Goal: Information Seeking & Learning: Learn about a topic

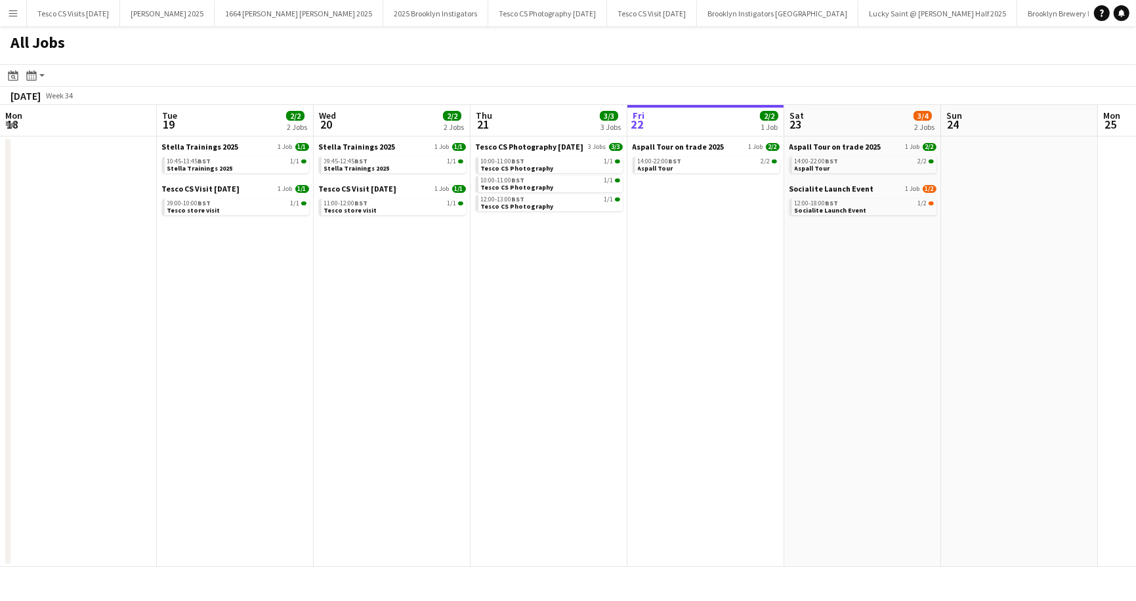
scroll to position [0, 314]
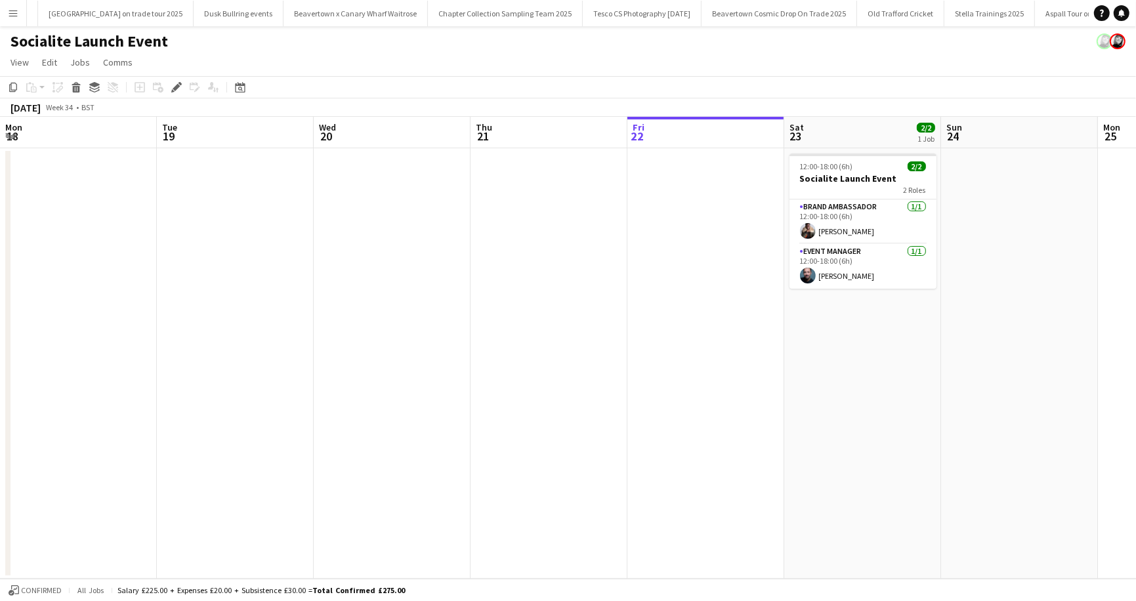
scroll to position [0, 451]
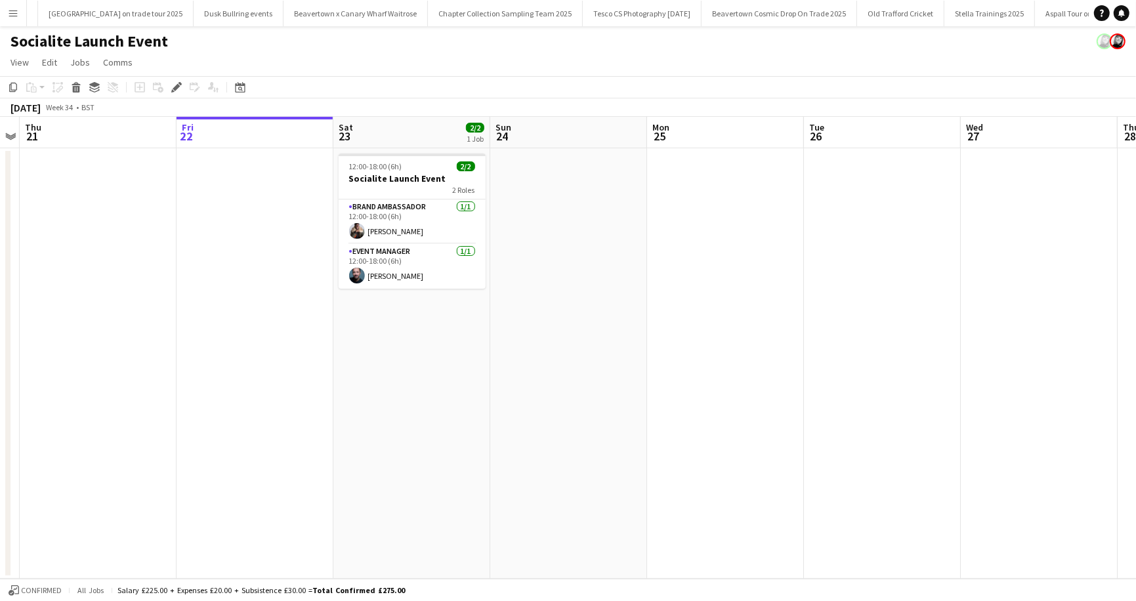
click at [16, 9] on app-icon "Menu" at bounding box center [13, 13] width 11 height 11
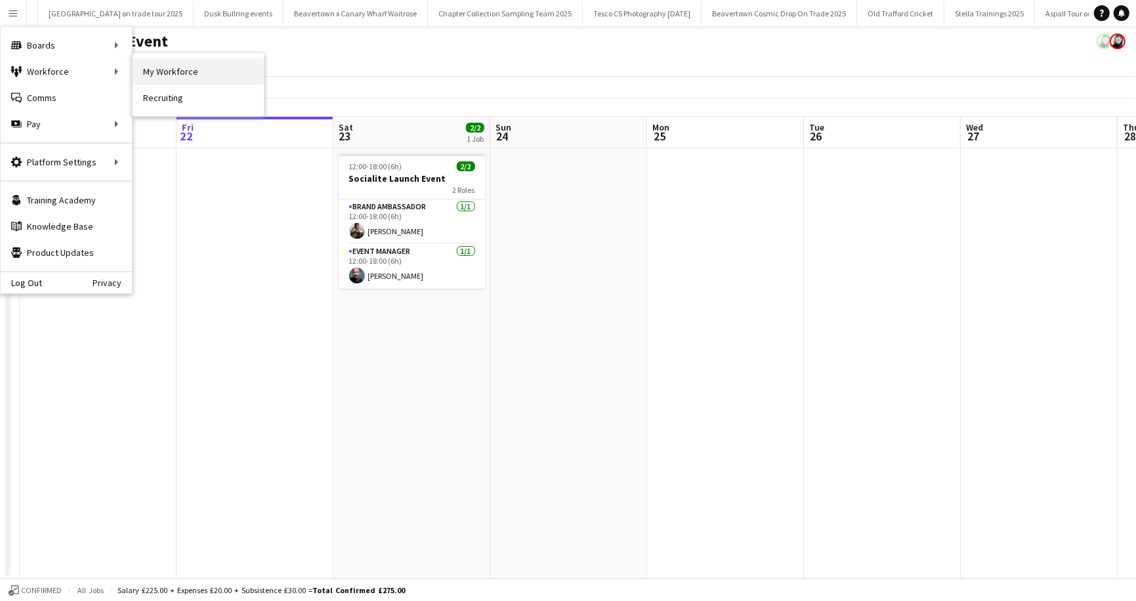
click at [180, 72] on link "My Workforce" at bounding box center [198, 71] width 131 height 26
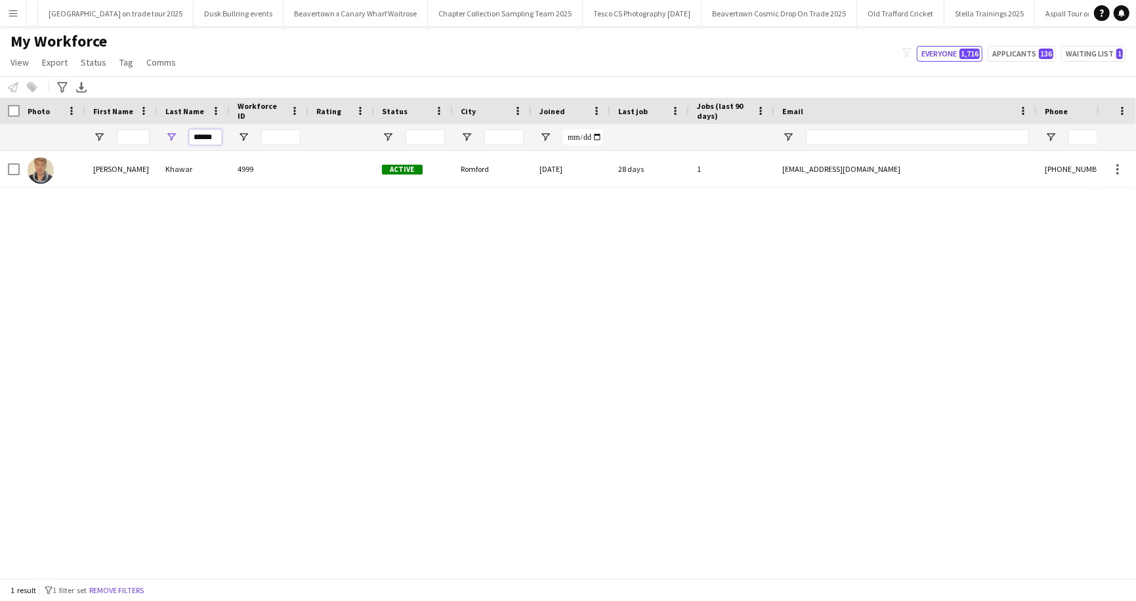
drag, startPoint x: 190, startPoint y: 137, endPoint x: 194, endPoint y: 149, distance: 13.1
click at [194, 149] on div "******" at bounding box center [205, 137] width 33 height 26
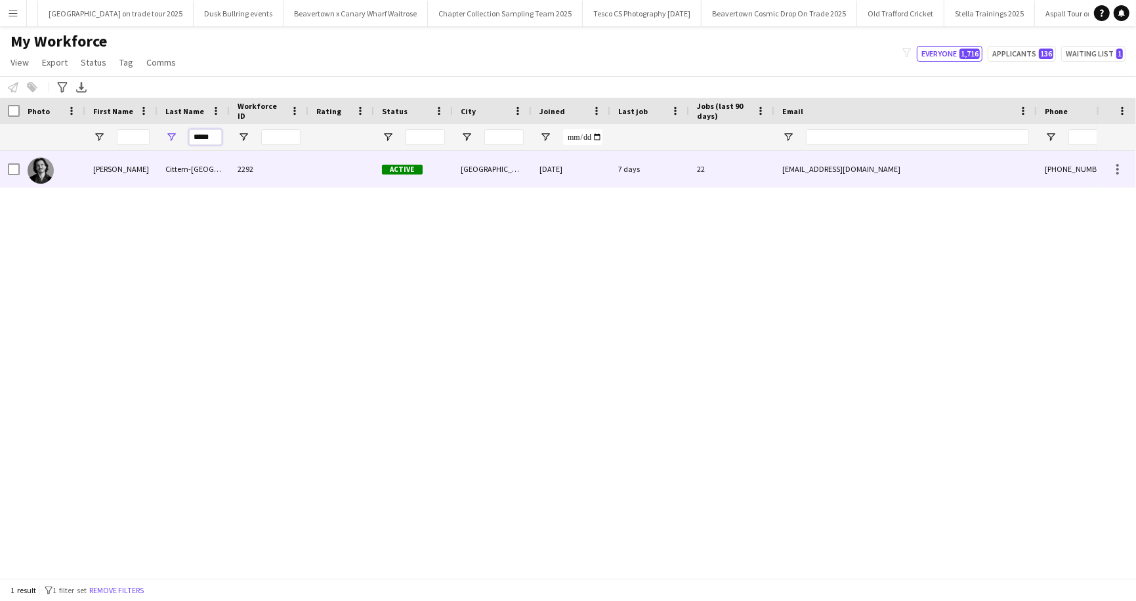
type input "*****"
click at [182, 167] on div "Cittern-[GEOGRAPHIC_DATA]" at bounding box center [194, 169] width 72 height 36
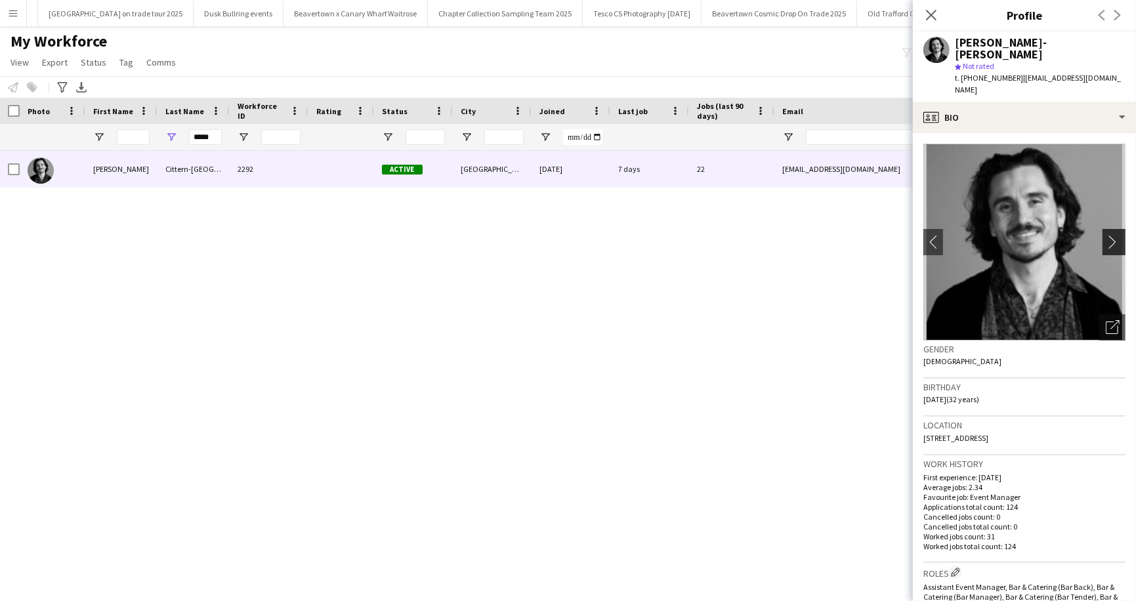
click at [1116, 235] on app-icon "chevron-right" at bounding box center [1116, 242] width 20 height 14
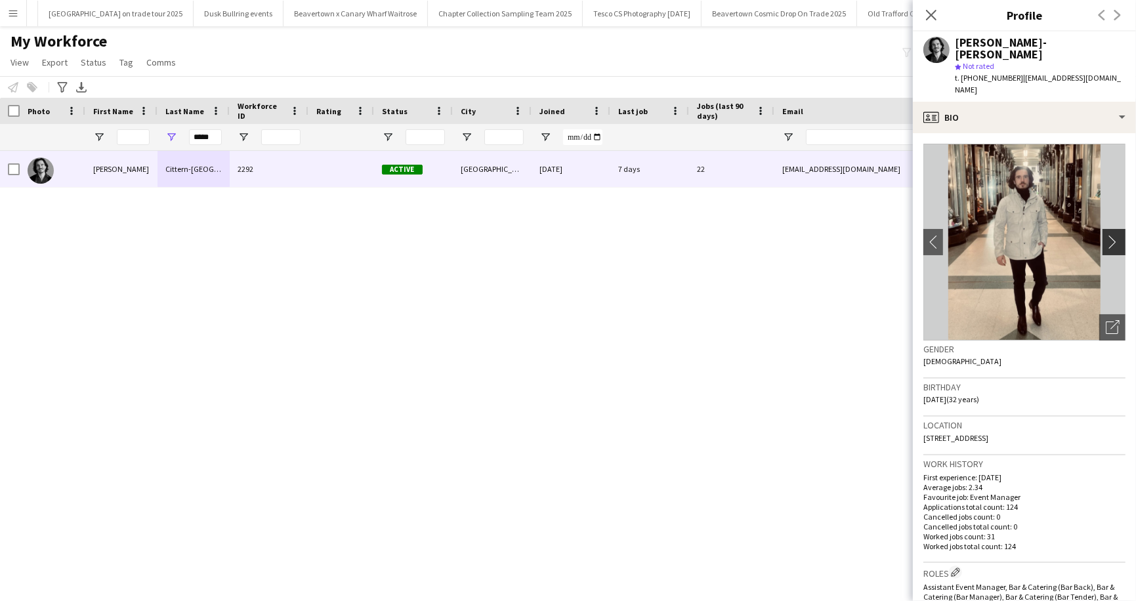
click at [1116, 235] on app-icon "chevron-right" at bounding box center [1116, 242] width 20 height 14
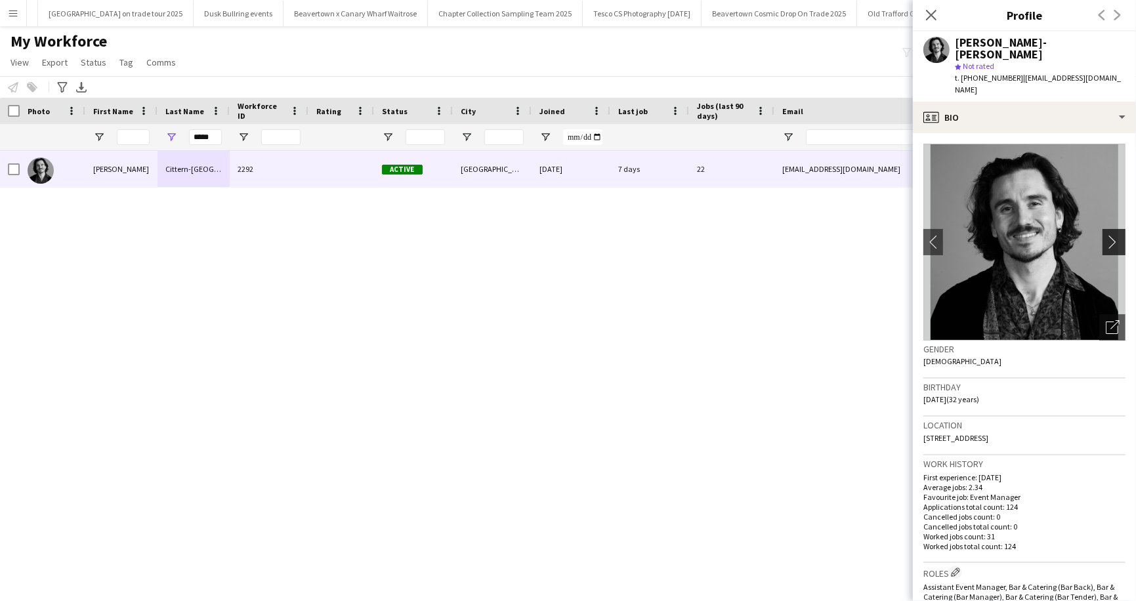
click at [1116, 235] on app-icon "chevron-right" at bounding box center [1116, 242] width 20 height 14
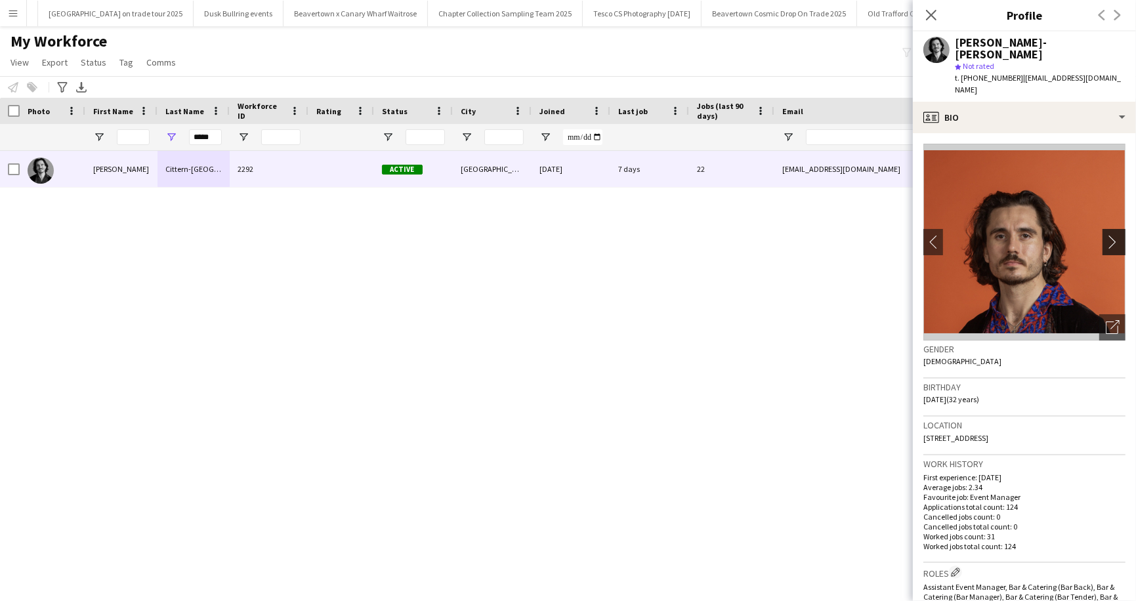
click at [1116, 235] on app-icon "chevron-right" at bounding box center [1116, 242] width 20 height 14
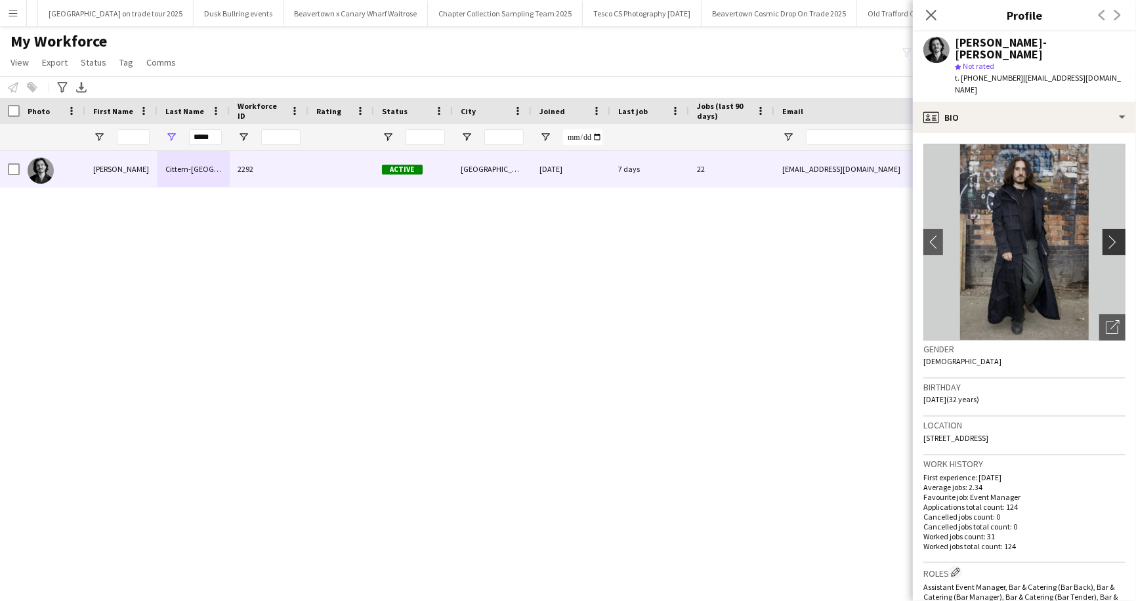
click at [1116, 235] on app-icon "chevron-right" at bounding box center [1116, 242] width 20 height 14
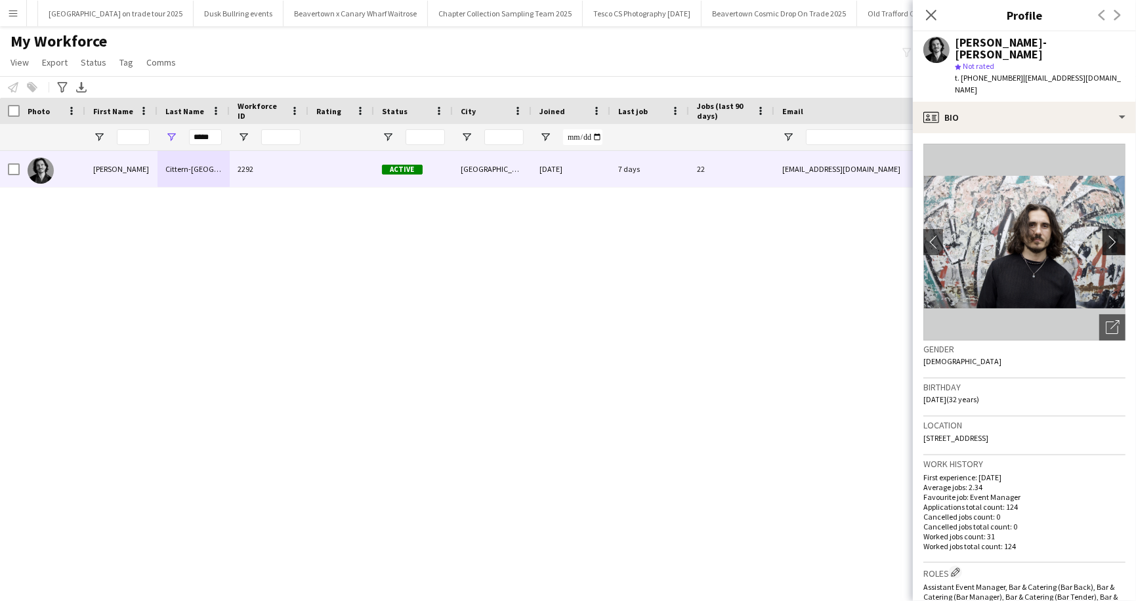
click at [1116, 235] on app-icon "chevron-right" at bounding box center [1116, 242] width 20 height 14
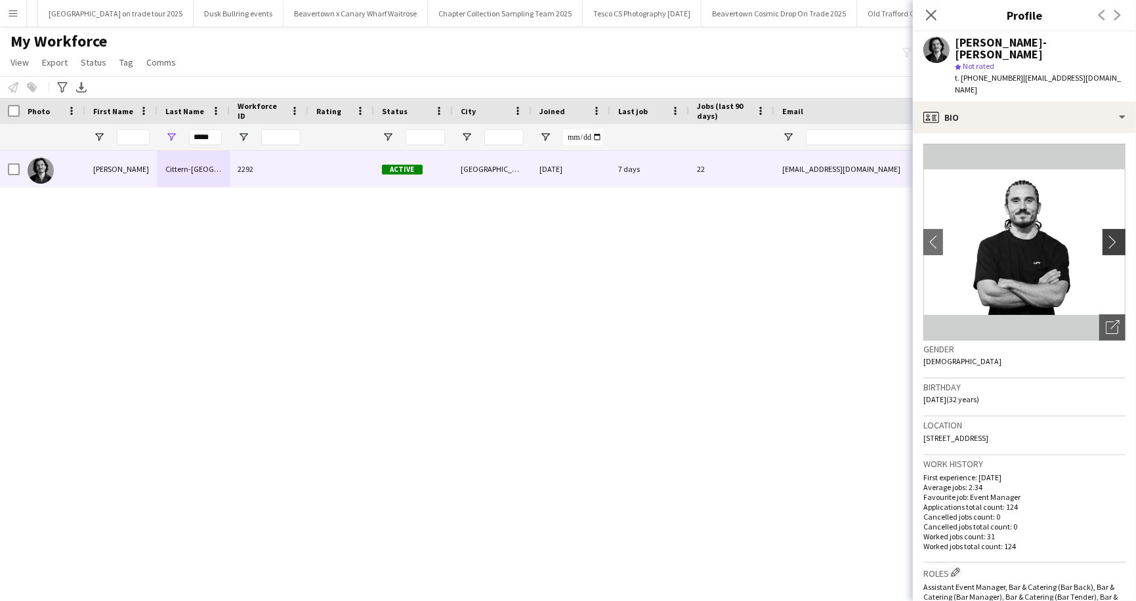
click at [1116, 235] on app-icon "chevron-right" at bounding box center [1116, 242] width 20 height 14
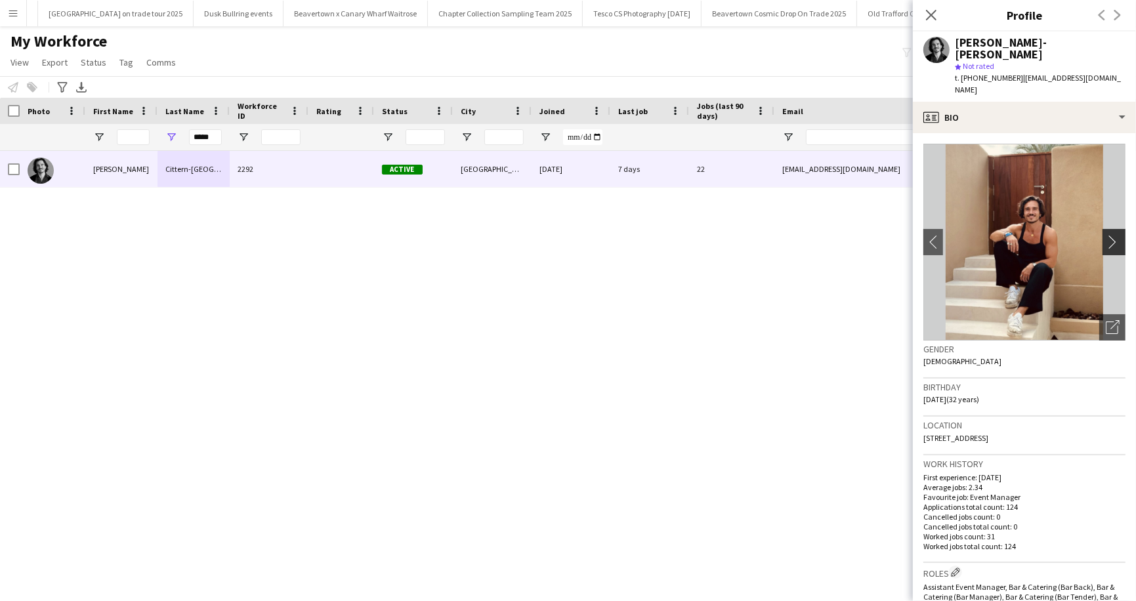
click at [1116, 235] on app-icon "chevron-right" at bounding box center [1116, 242] width 20 height 14
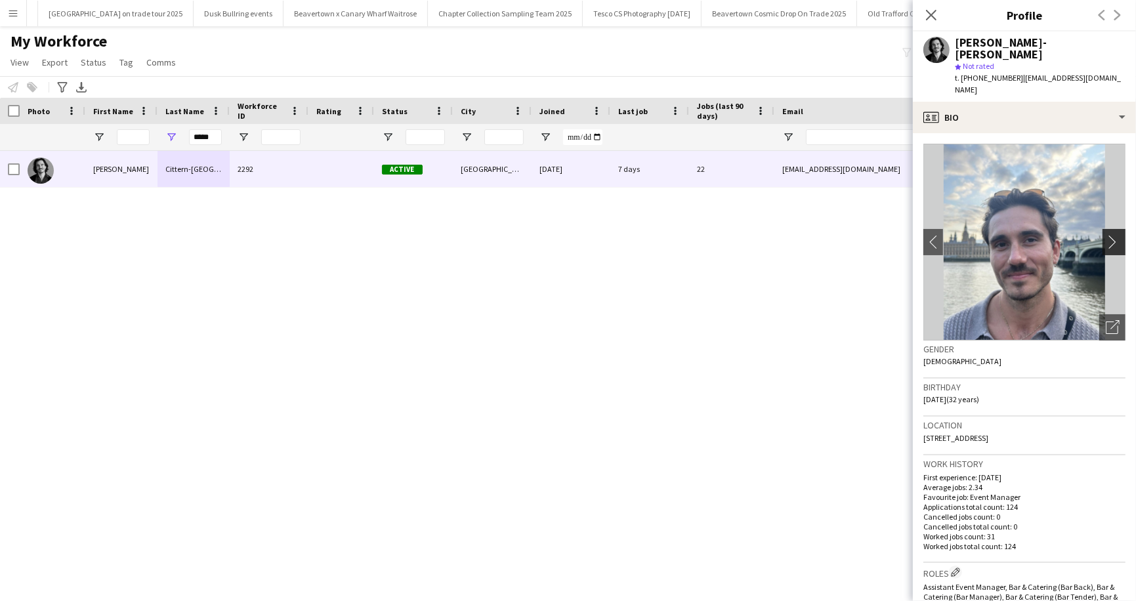
click at [1116, 235] on app-icon "chevron-right" at bounding box center [1116, 242] width 20 height 14
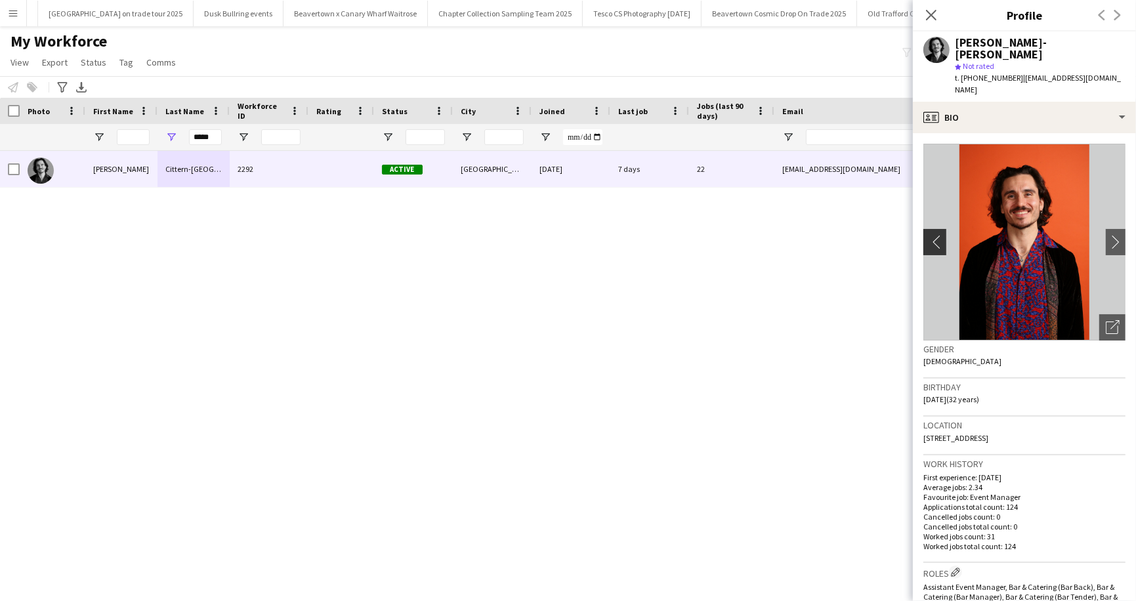
click at [939, 235] on app-icon "chevron-left" at bounding box center [933, 242] width 20 height 14
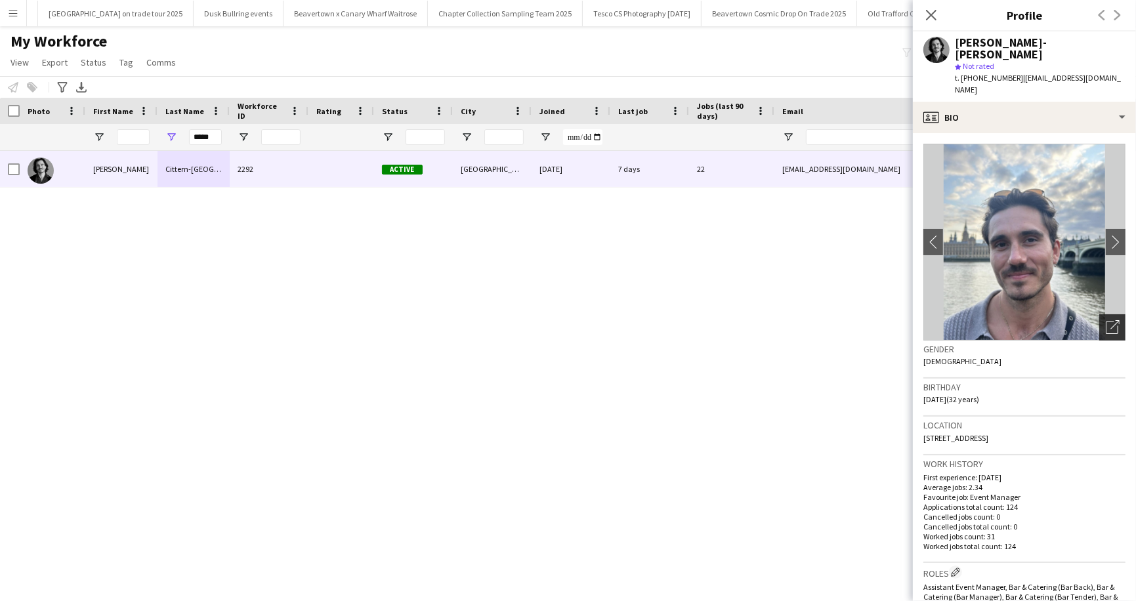
click at [1111, 320] on icon "Open photos pop-in" at bounding box center [1113, 327] width 14 height 14
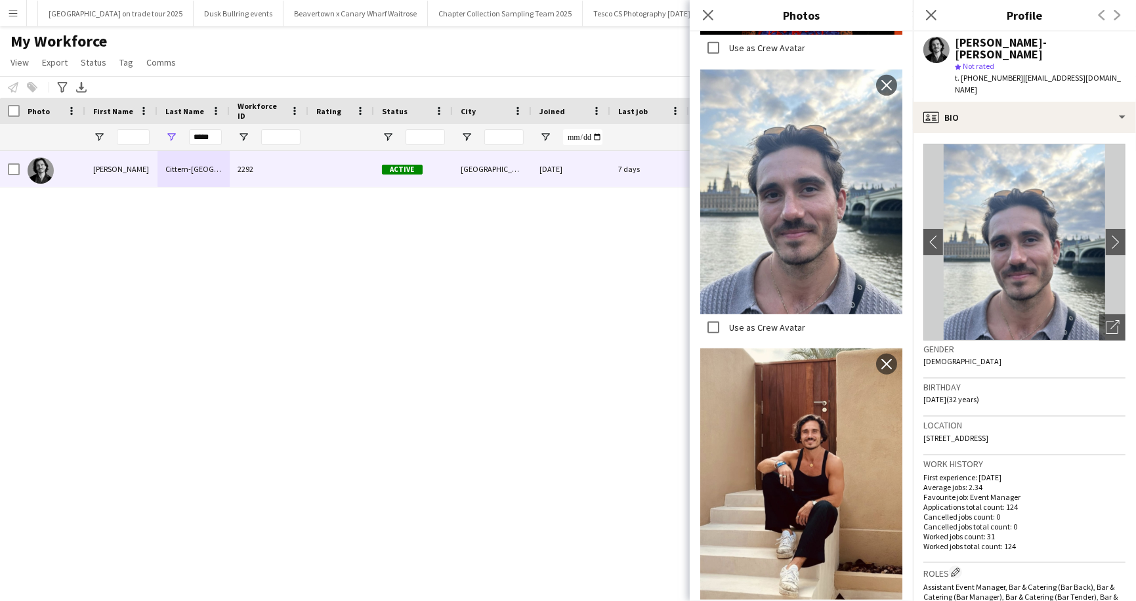
scroll to position [581, 0]
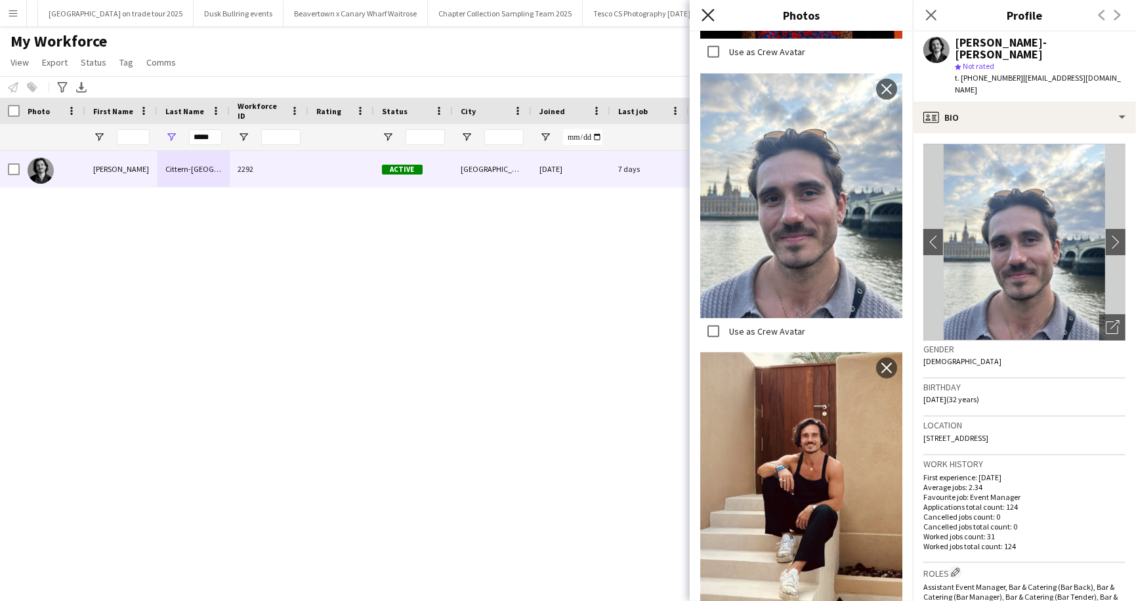
click at [708, 18] on icon "Close pop-in" at bounding box center [708, 15] width 12 height 12
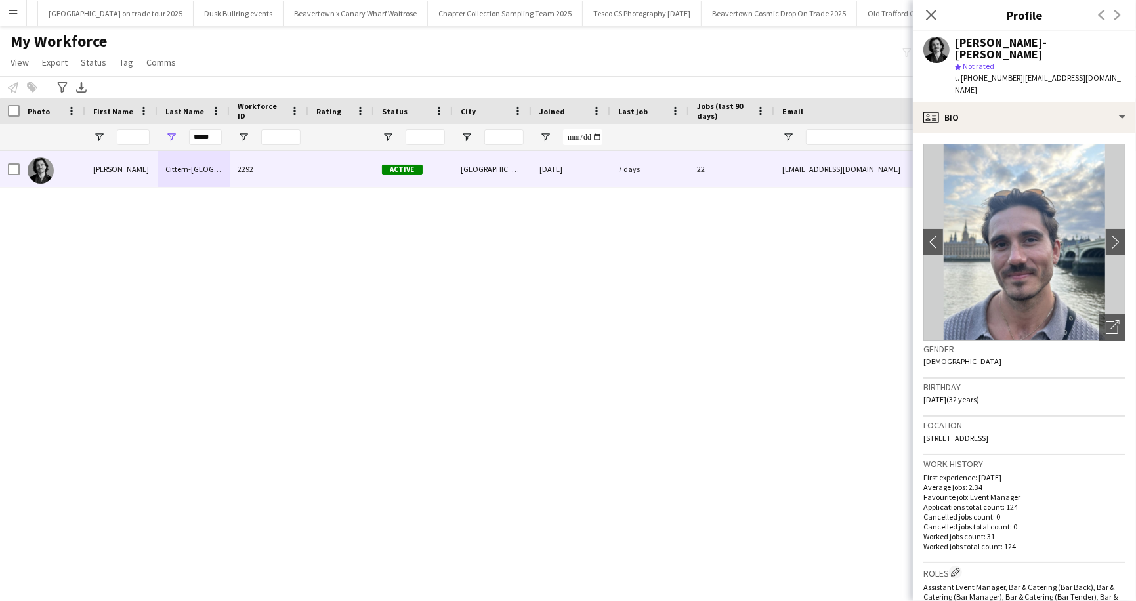
click at [13, 17] on app-icon "Menu" at bounding box center [13, 13] width 11 height 11
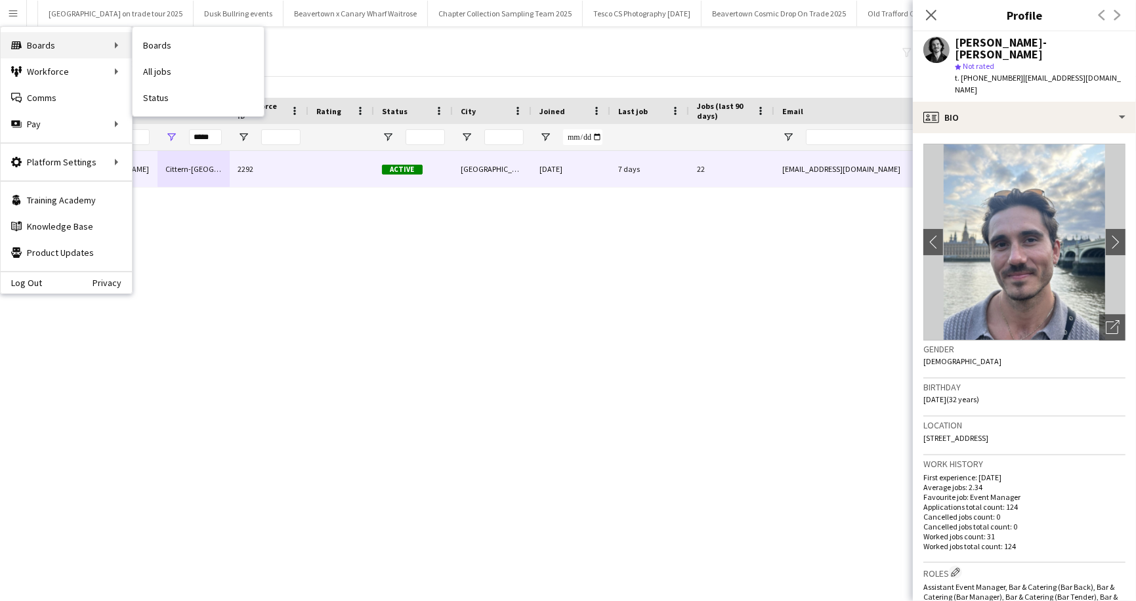
click at [54, 41] on div "Boards Boards" at bounding box center [66, 45] width 131 height 26
click at [167, 71] on link "My Workforce" at bounding box center [198, 71] width 131 height 26
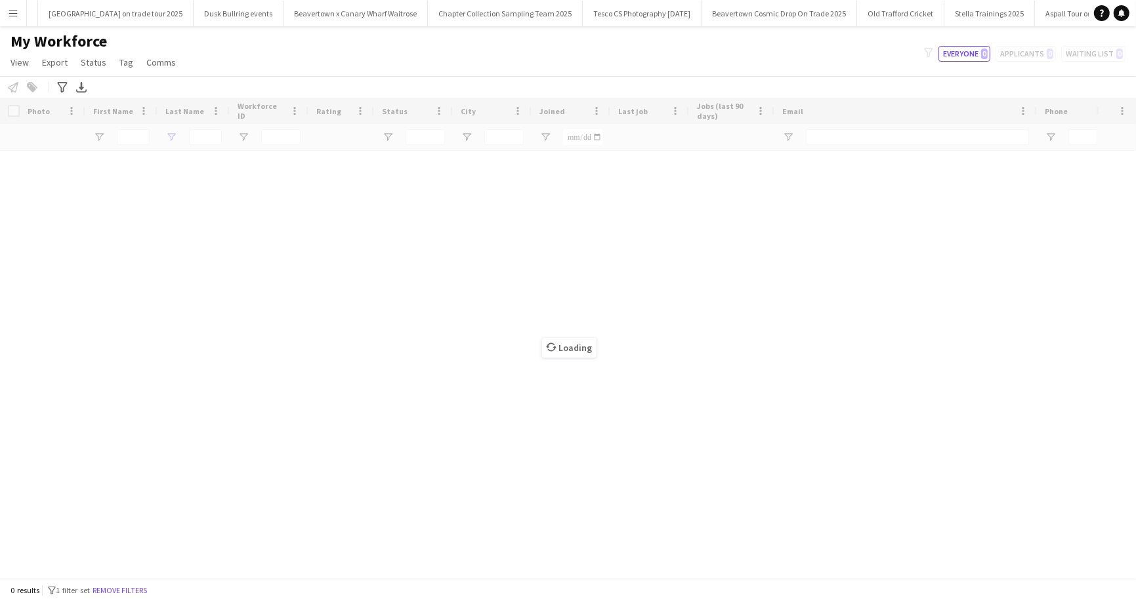
type input "*****"
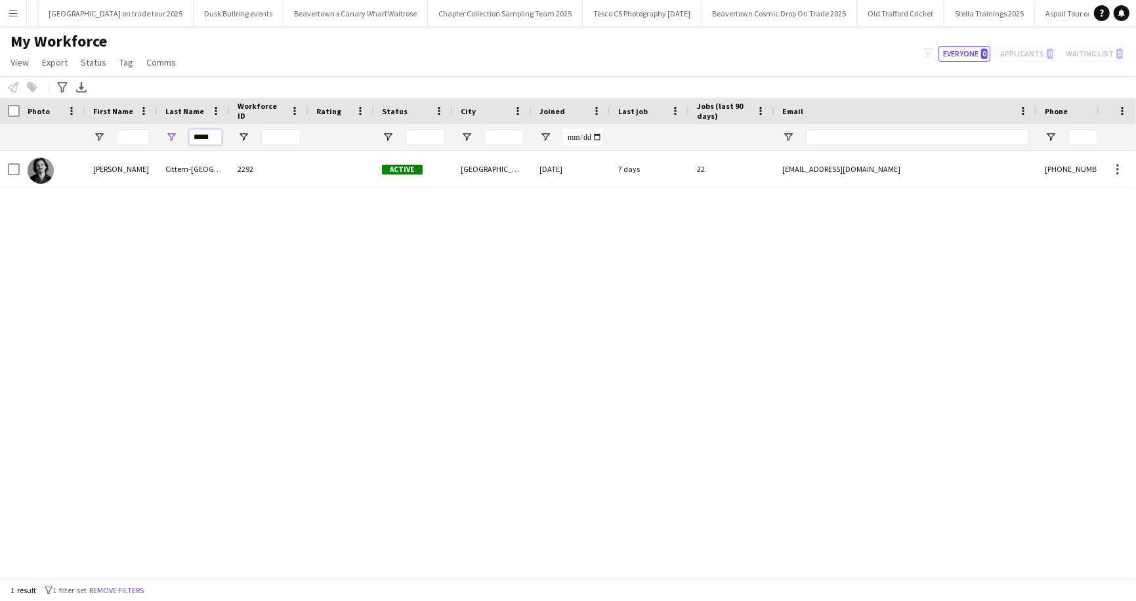
drag, startPoint x: 193, startPoint y: 135, endPoint x: 193, endPoint y: 148, distance: 12.5
click at [193, 148] on div "*****" at bounding box center [205, 137] width 33 height 26
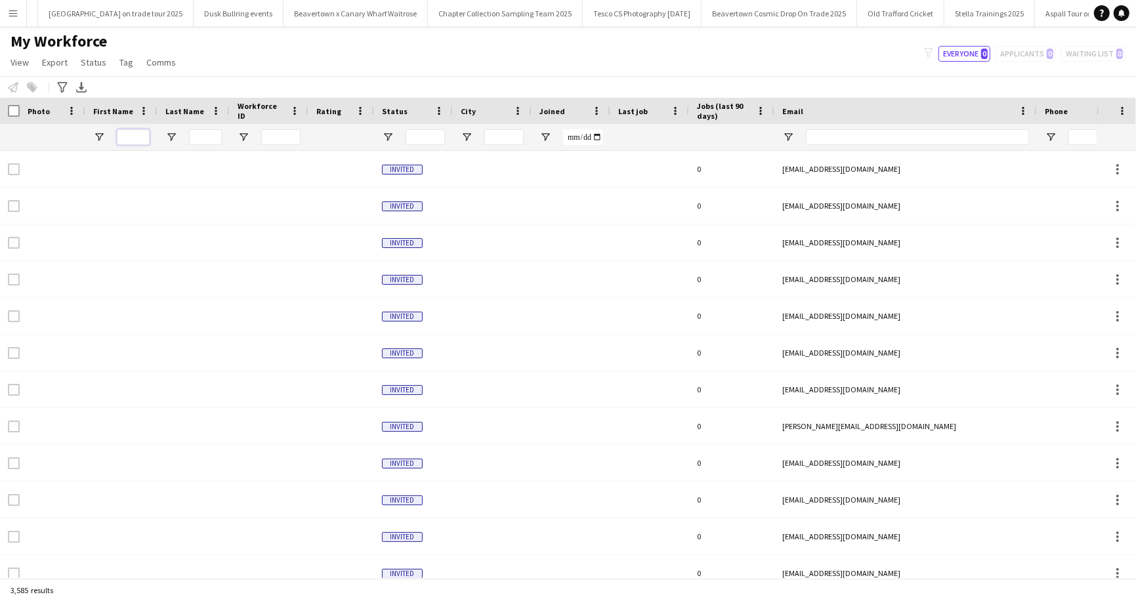
click at [132, 135] on input "First Name Filter Input" at bounding box center [133, 137] width 33 height 16
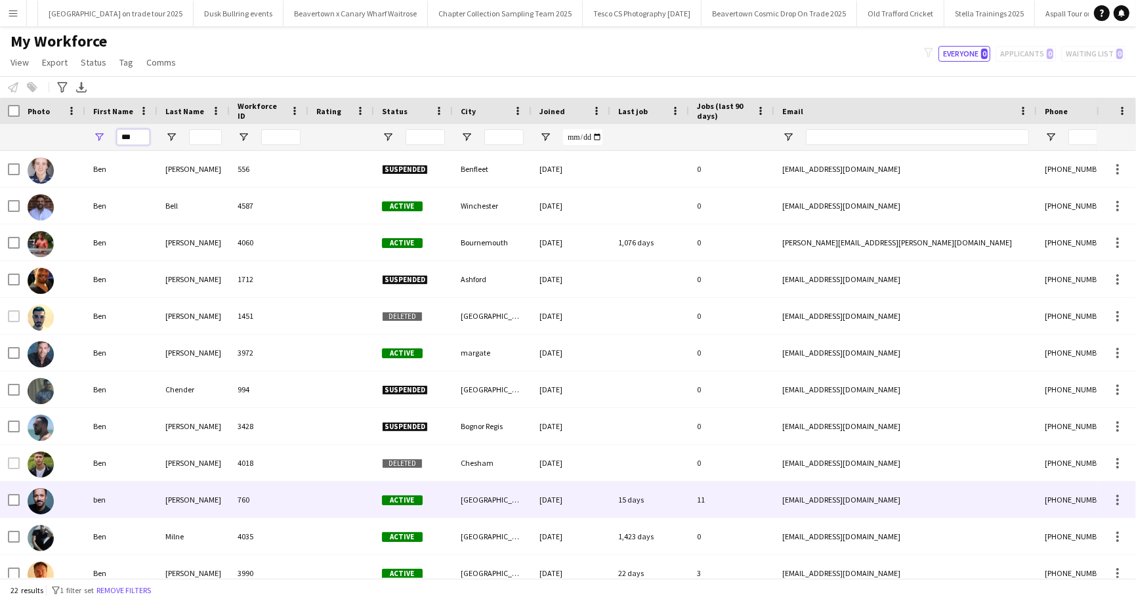
type input "***"
click at [175, 507] on div "[PERSON_NAME]" at bounding box center [194, 500] width 72 height 36
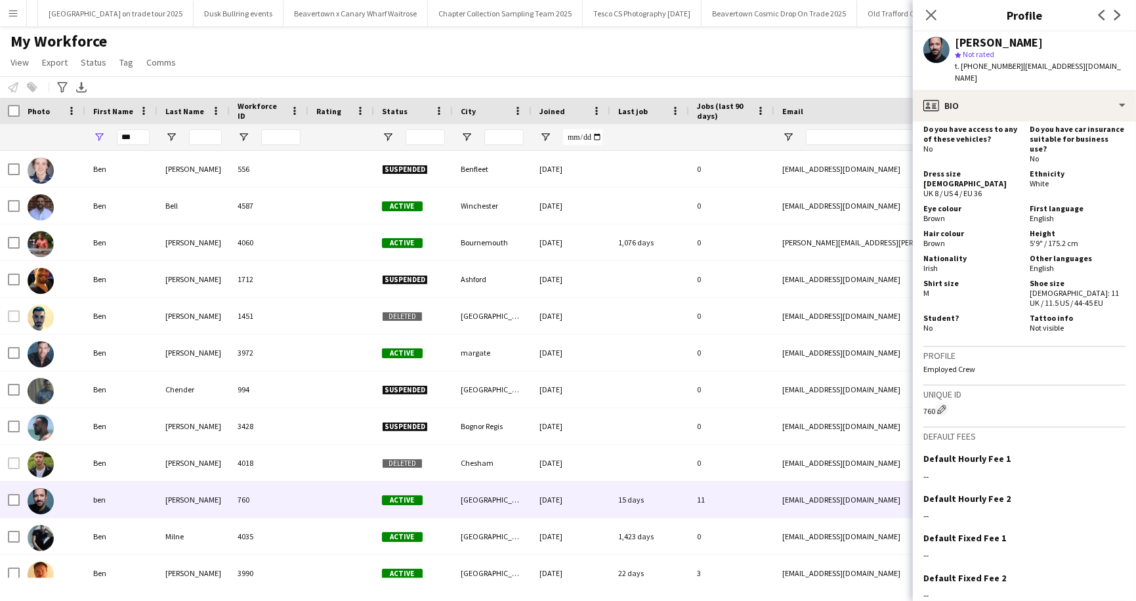
scroll to position [632, 0]
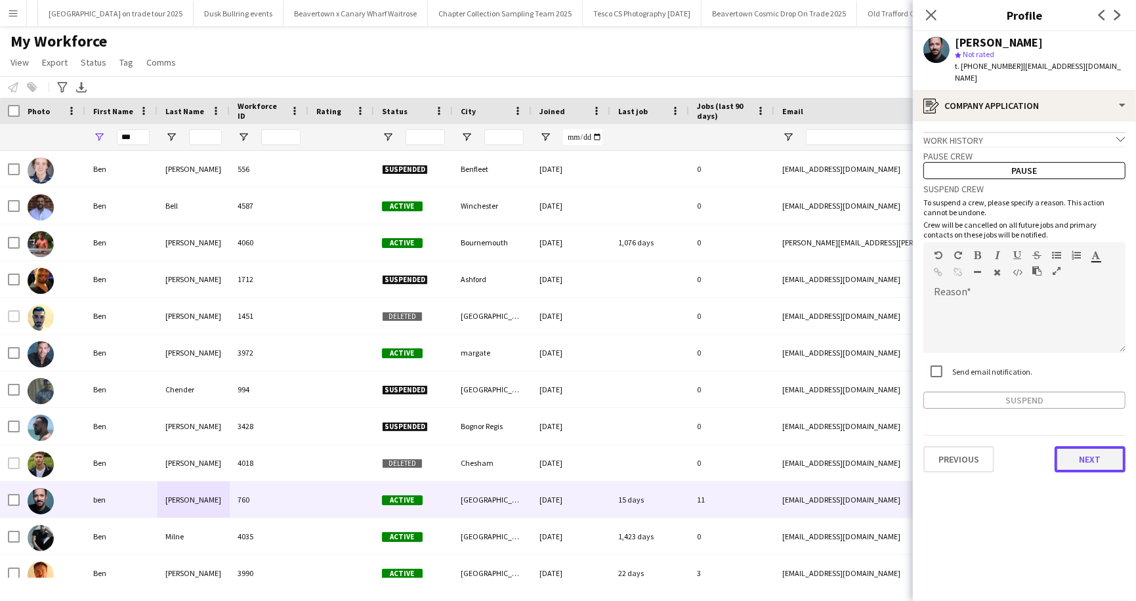
click at [1090, 447] on button "Next" at bounding box center [1090, 459] width 71 height 26
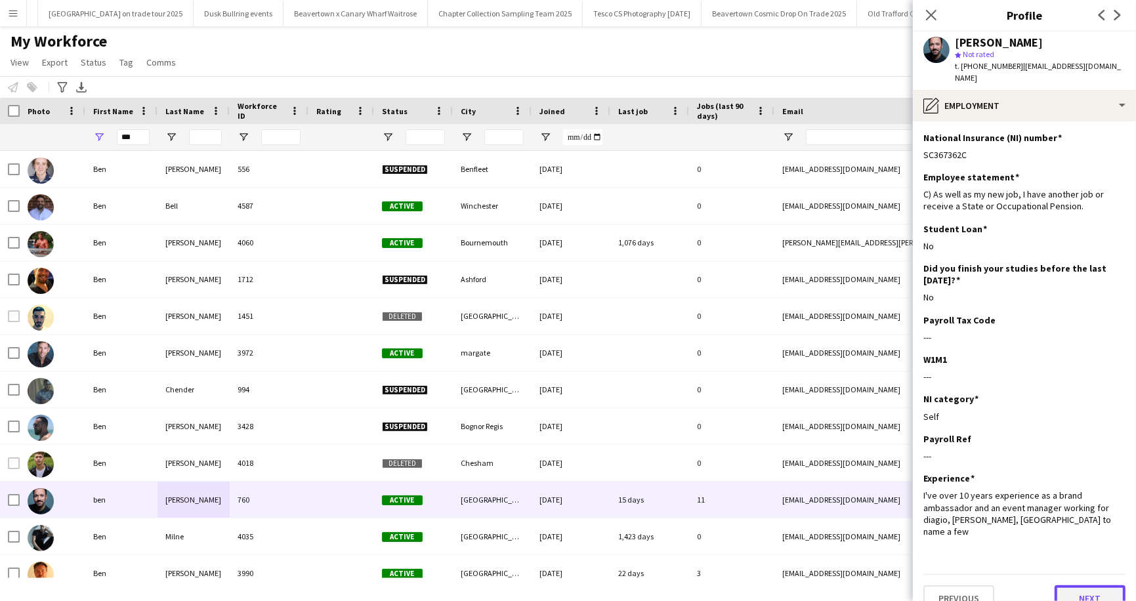
click at [1088, 585] on button "Next" at bounding box center [1090, 598] width 71 height 26
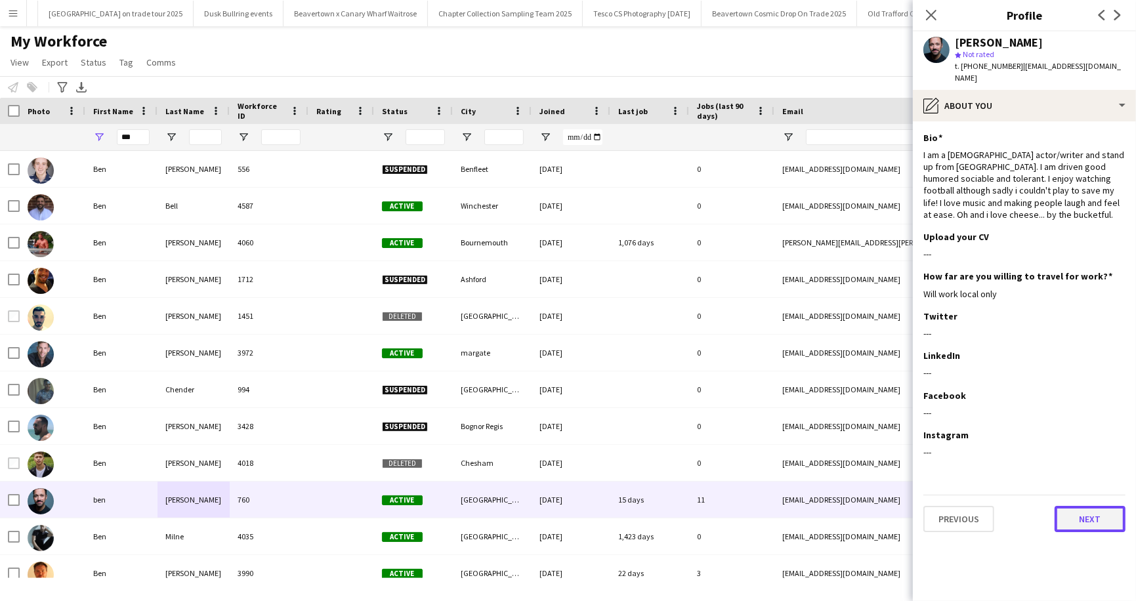
click at [1093, 511] on button "Next" at bounding box center [1090, 519] width 71 height 26
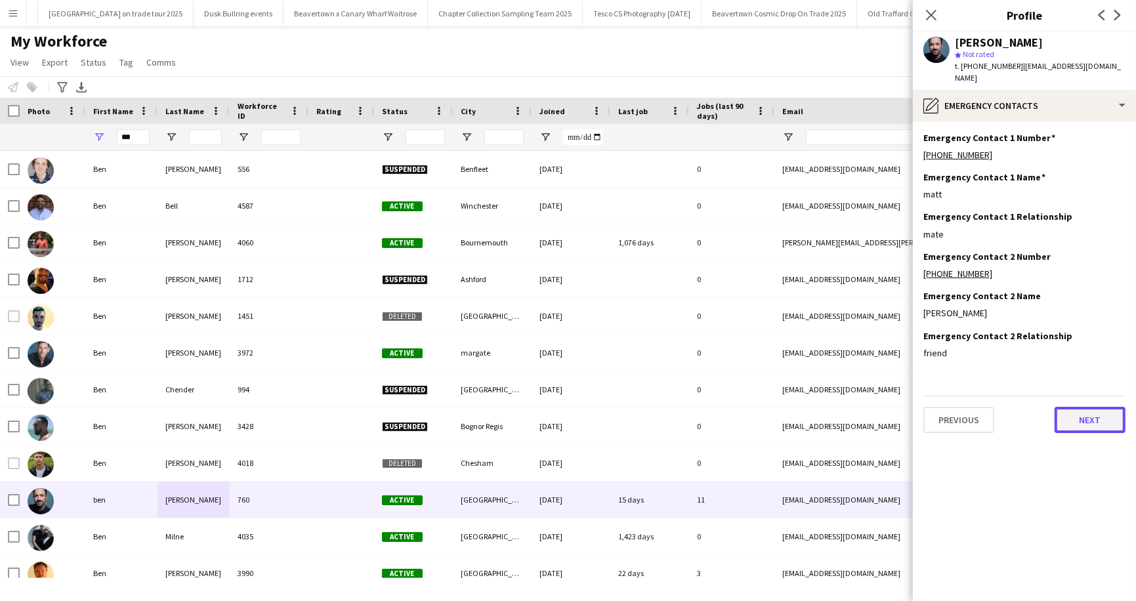
click at [1087, 407] on button "Next" at bounding box center [1090, 420] width 71 height 26
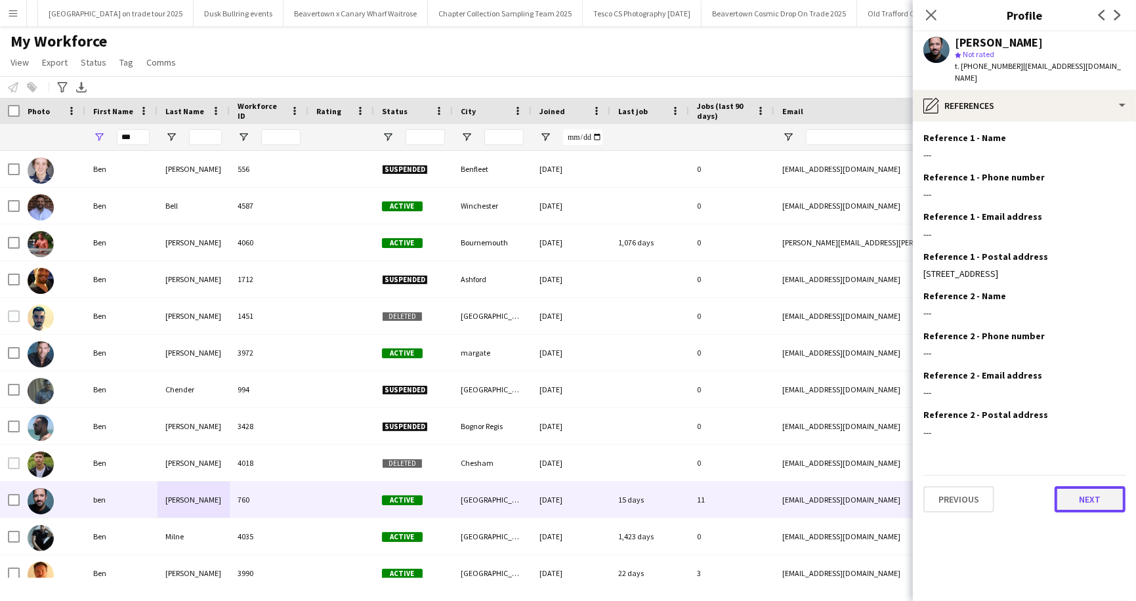
click at [1088, 494] on button "Next" at bounding box center [1090, 499] width 71 height 26
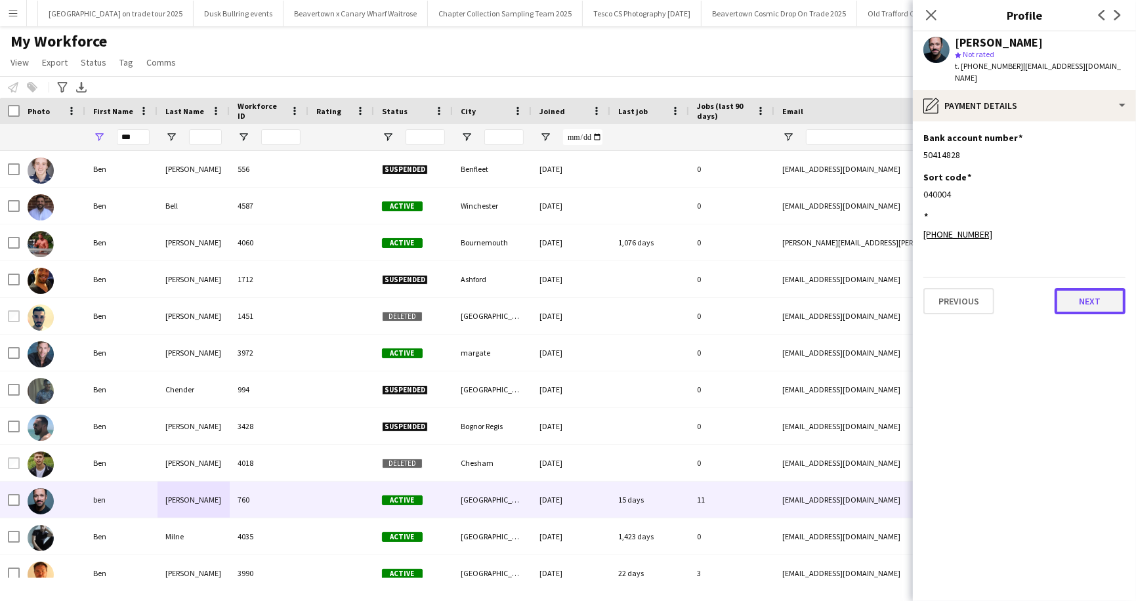
click at [1101, 288] on button "Next" at bounding box center [1090, 301] width 71 height 26
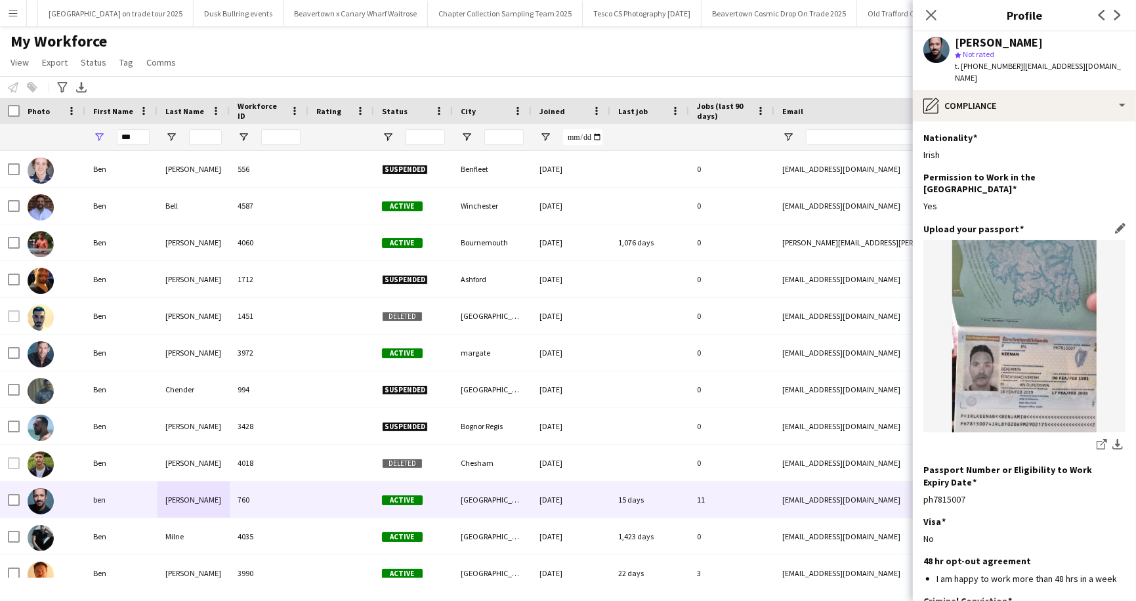
scroll to position [83, 0]
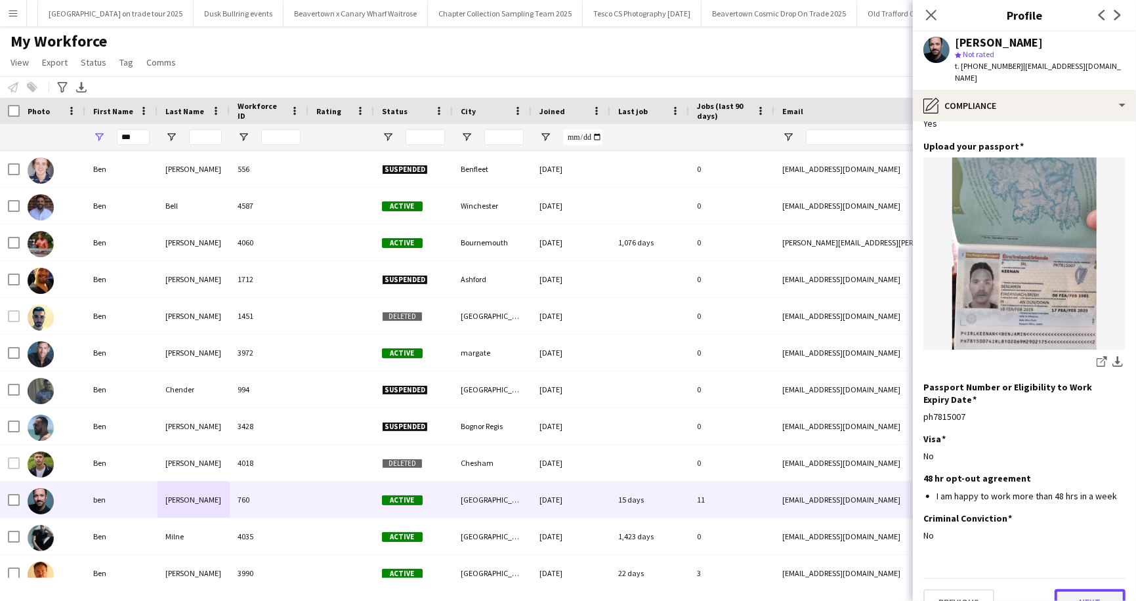
click at [1088, 589] on button "Next" at bounding box center [1090, 602] width 71 height 26
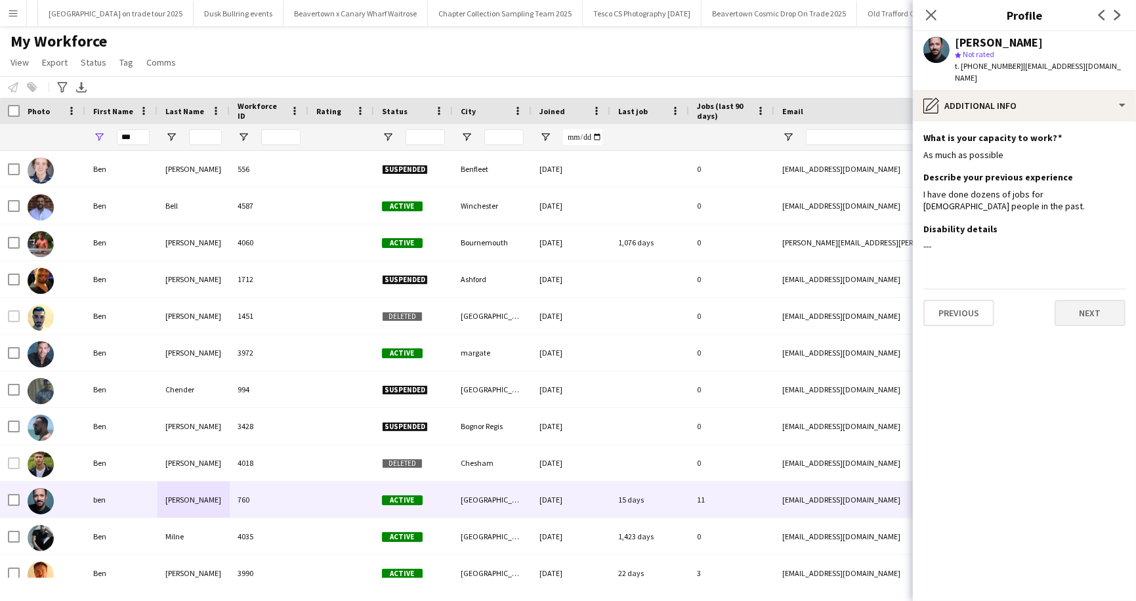
scroll to position [0, 0]
click at [1098, 301] on button "Next" at bounding box center [1090, 313] width 71 height 26
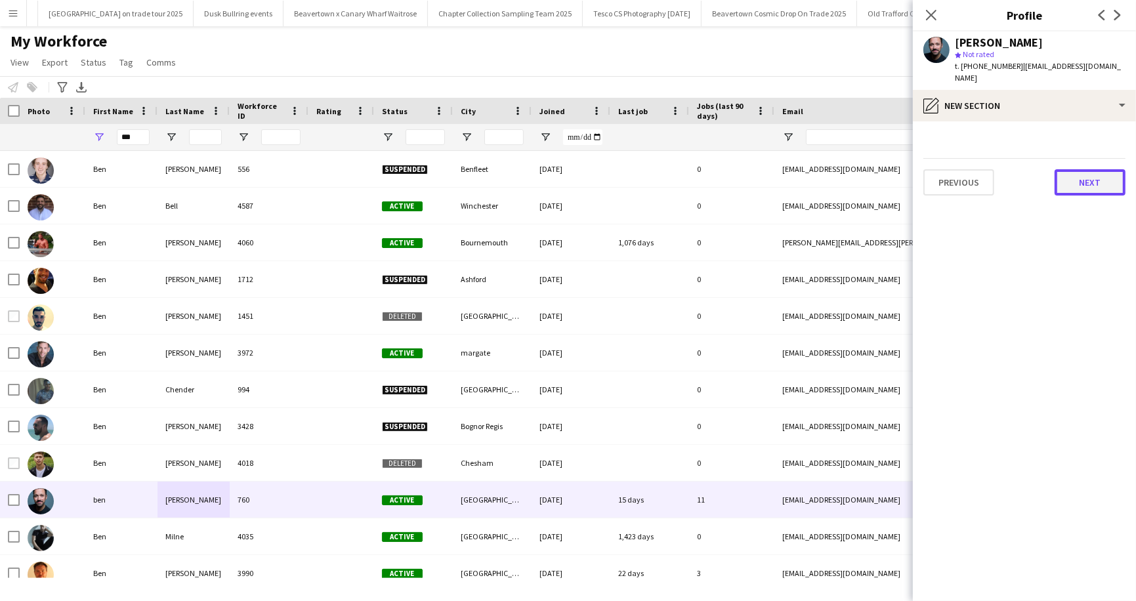
click at [1101, 169] on button "Next" at bounding box center [1090, 182] width 71 height 26
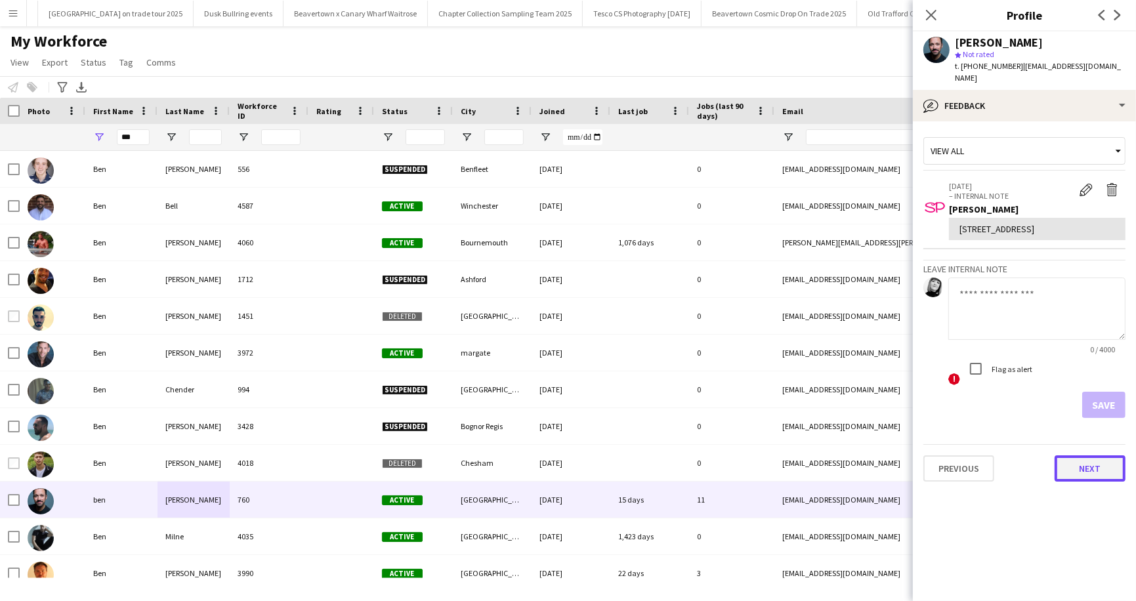
click at [1087, 456] on button "Next" at bounding box center [1090, 469] width 71 height 26
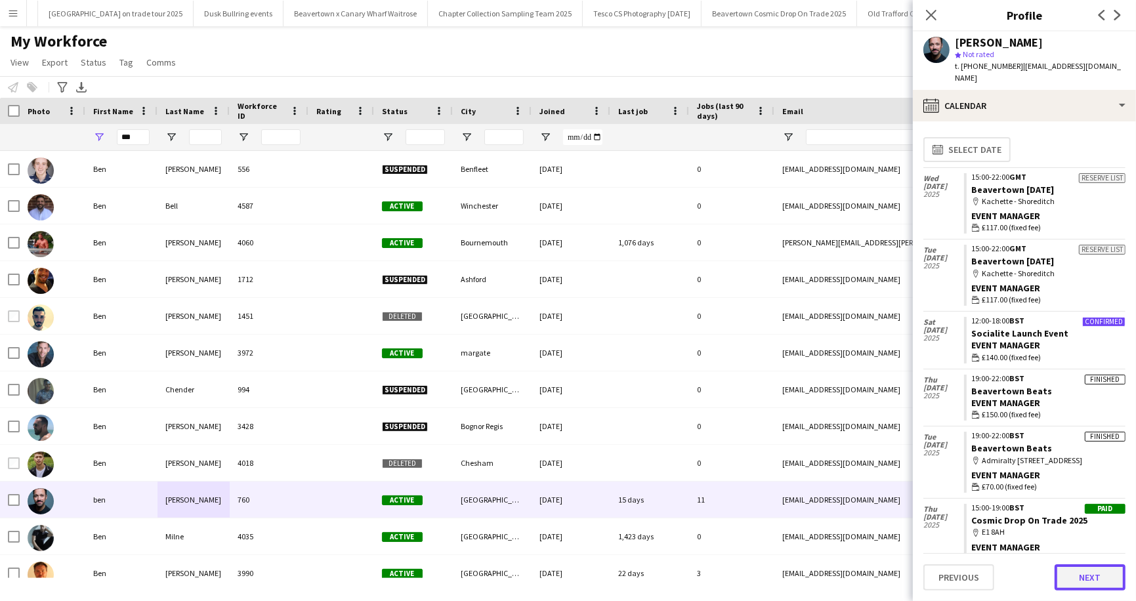
click at [1088, 581] on button "Next" at bounding box center [1090, 577] width 71 height 26
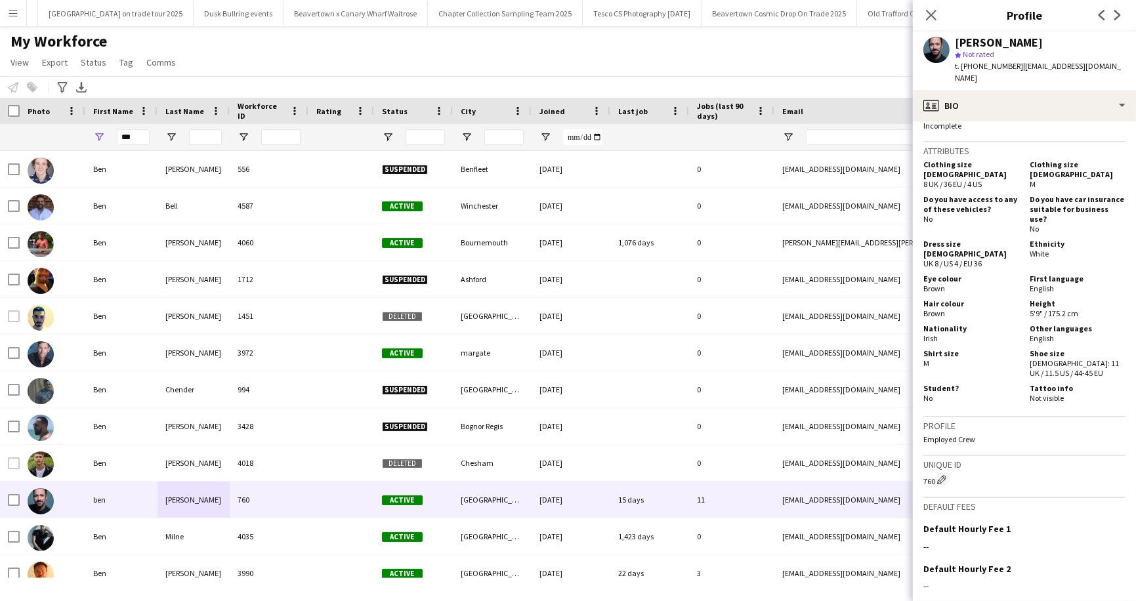
scroll to position [632, 0]
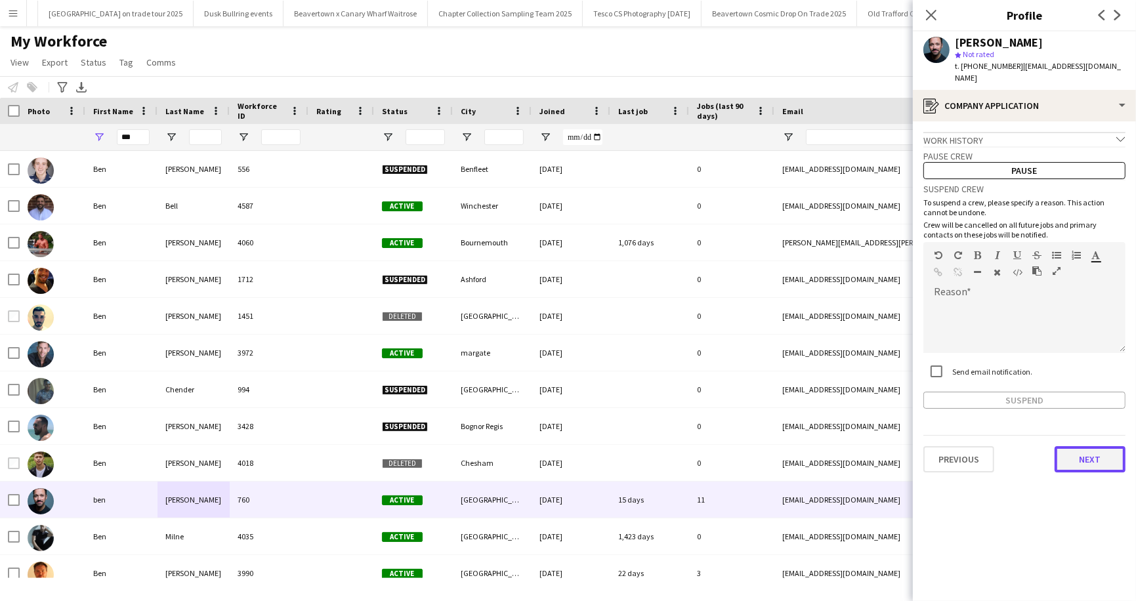
click at [1090, 446] on button "Next" at bounding box center [1090, 459] width 71 height 26
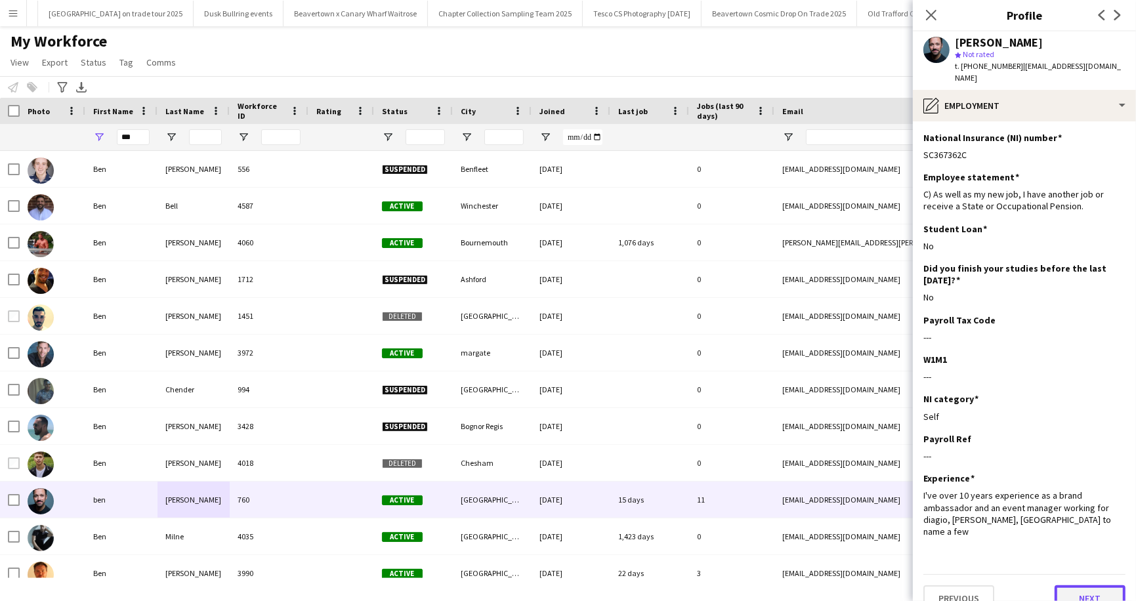
click at [1089, 585] on button "Next" at bounding box center [1090, 598] width 71 height 26
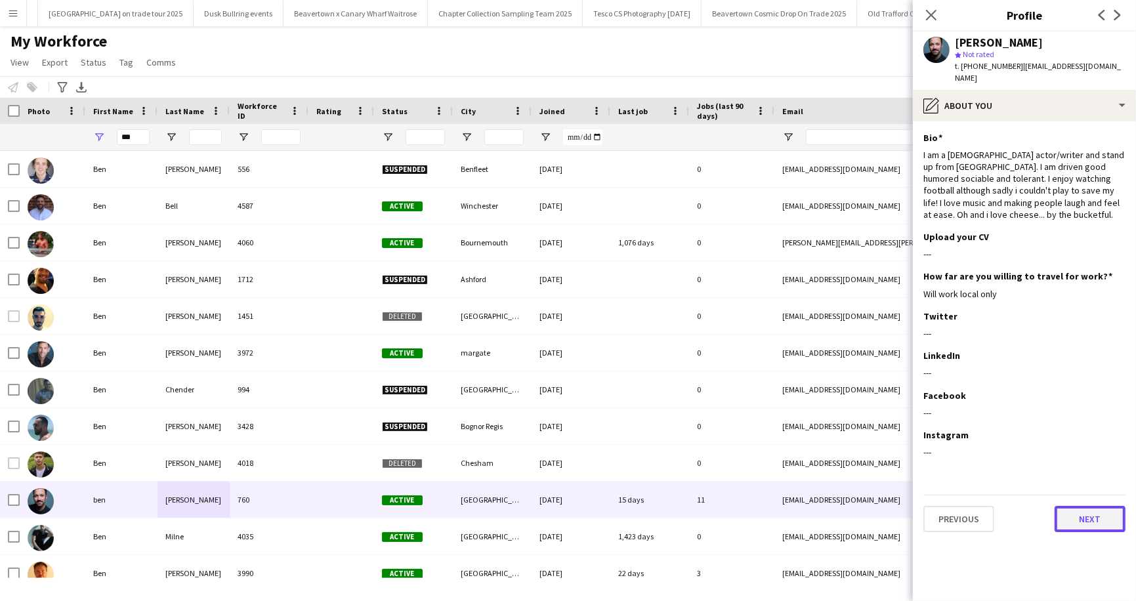
click at [1089, 507] on button "Next" at bounding box center [1090, 519] width 71 height 26
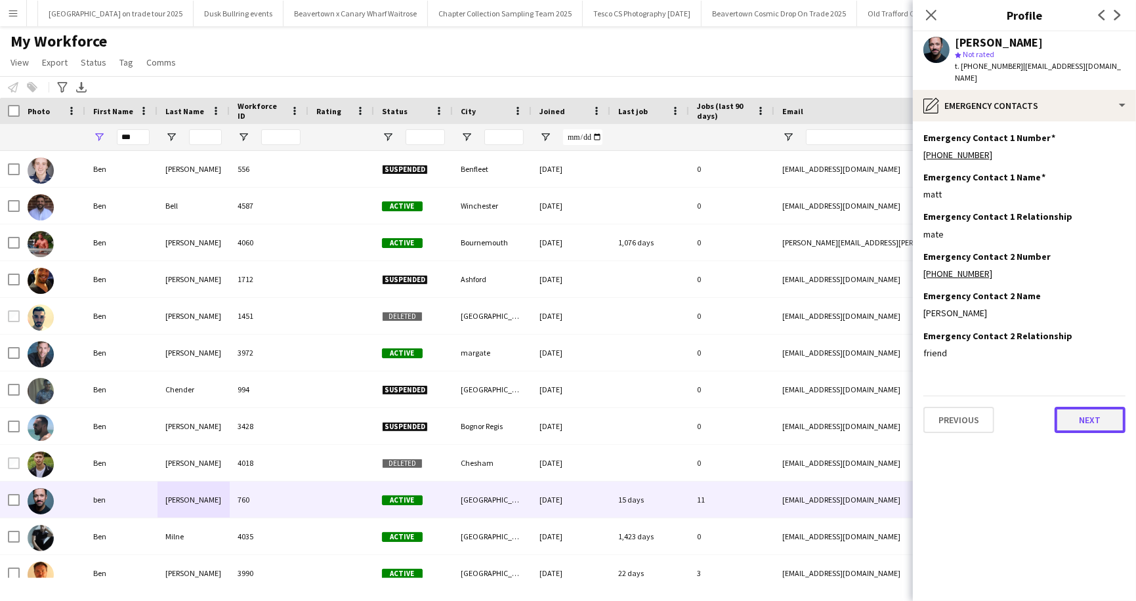
click at [1092, 411] on button "Next" at bounding box center [1090, 420] width 71 height 26
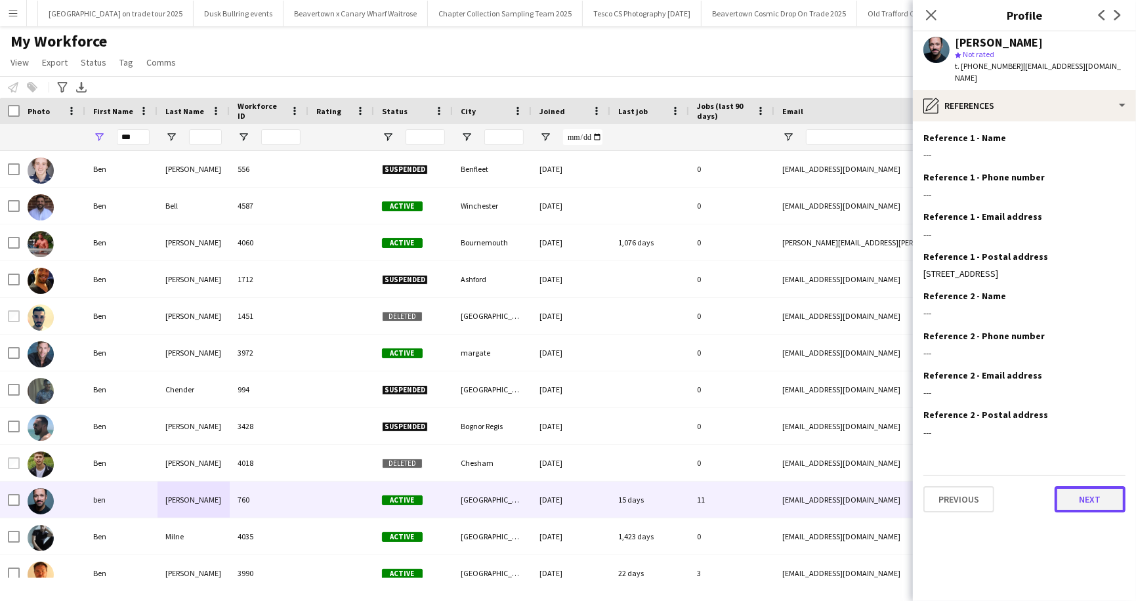
click at [1092, 488] on button "Next" at bounding box center [1090, 499] width 71 height 26
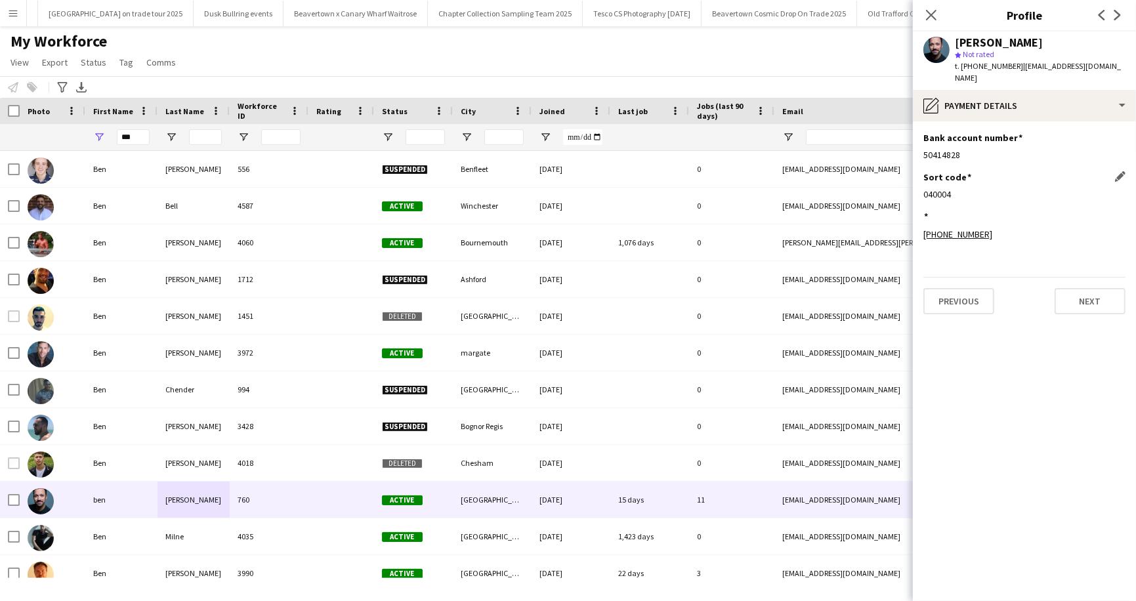
drag, startPoint x: 924, startPoint y: 125, endPoint x: 960, endPoint y: 183, distance: 68.3
click at [960, 183] on app-section-data-types "Bank account number Edit this field 50414828 Sort code Edit this field 040004 E…" at bounding box center [1024, 361] width 223 height 480
copy app-section-data-types "Bank account number Edit this field 50414828 Sort code Edit this field 040004"
